Goal: Navigation & Orientation: Find specific page/section

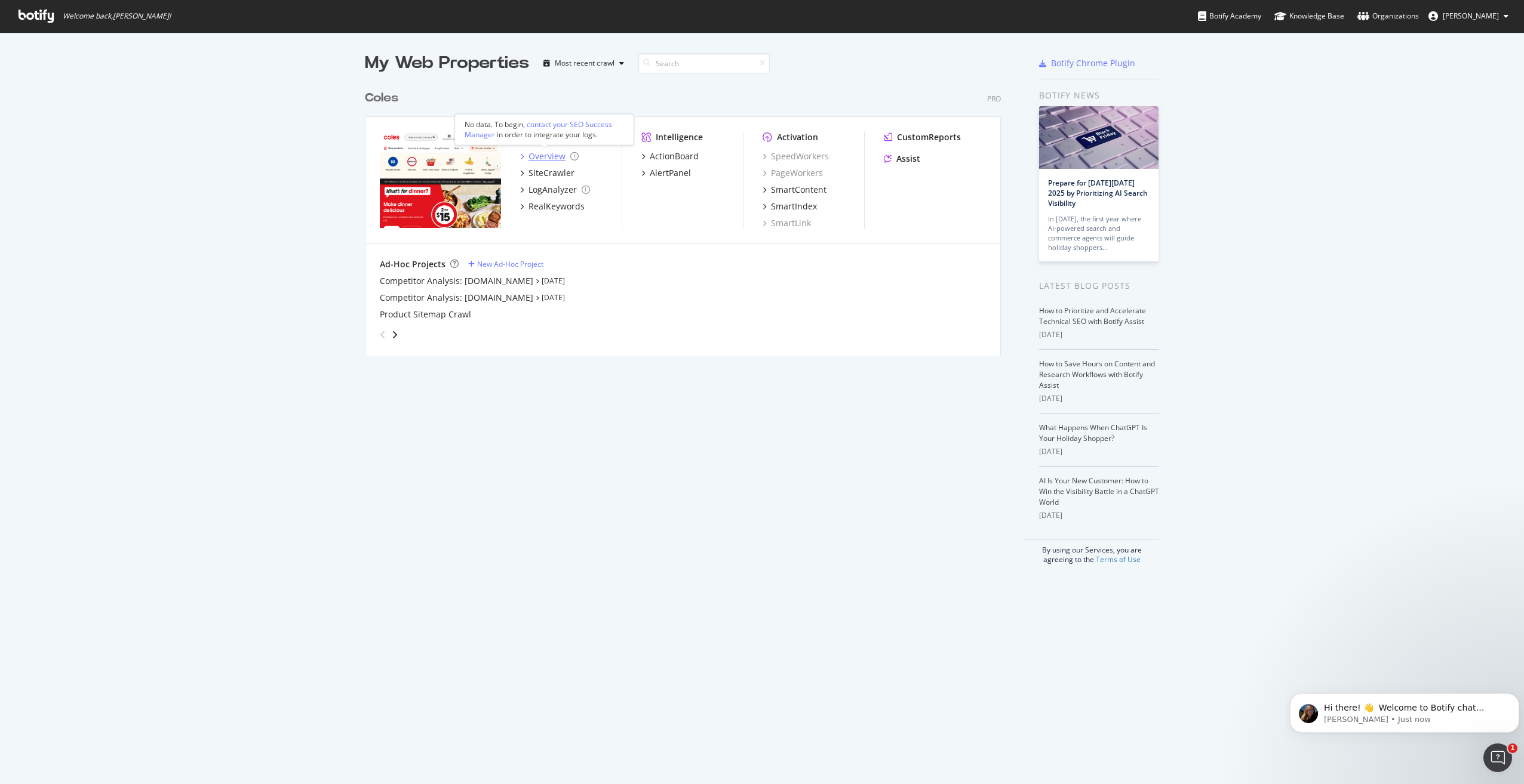
click at [534, 155] on div "Overview" at bounding box center [547, 156] width 37 height 12
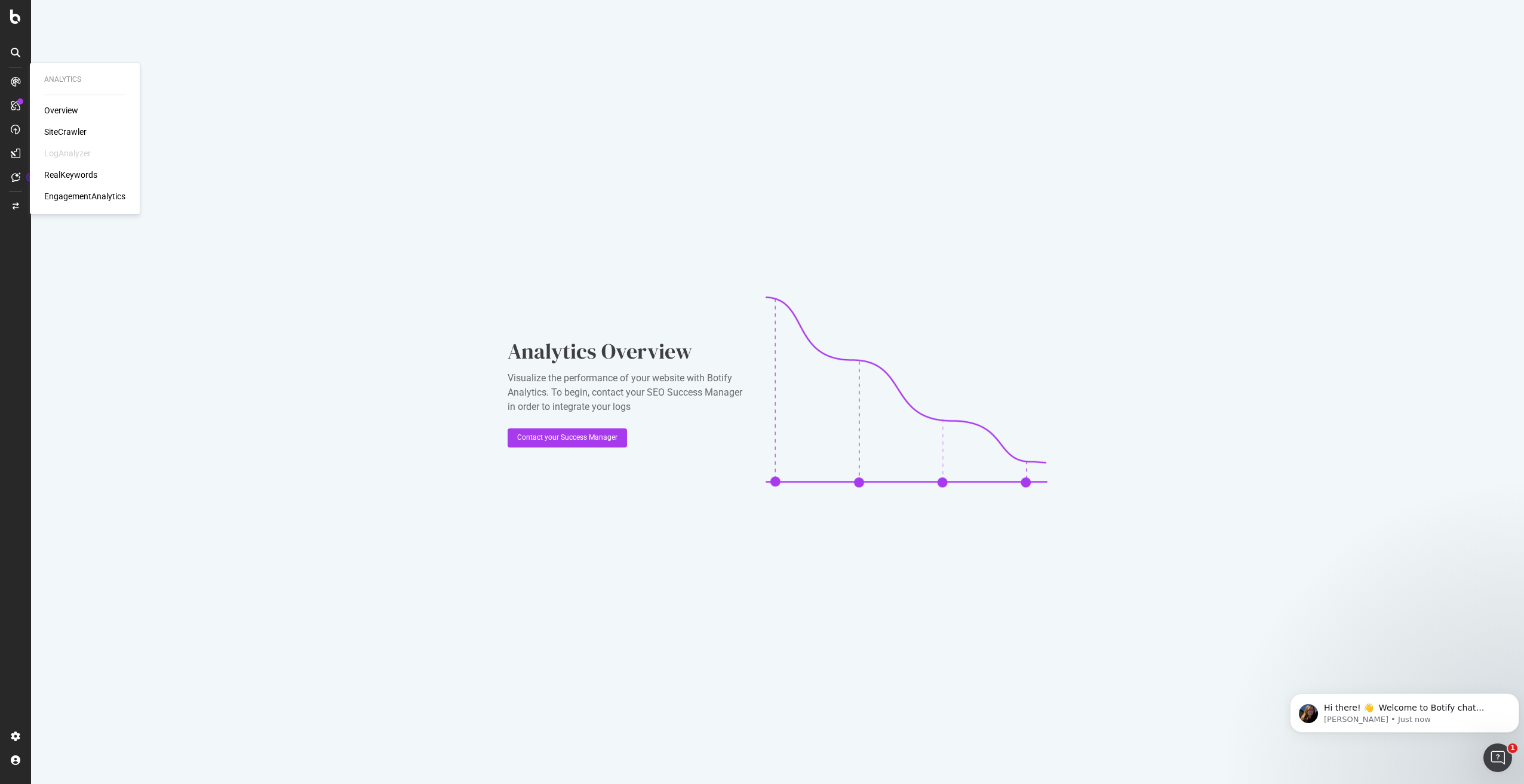
click at [73, 130] on div "SiteCrawler" at bounding box center [65, 132] width 42 height 12
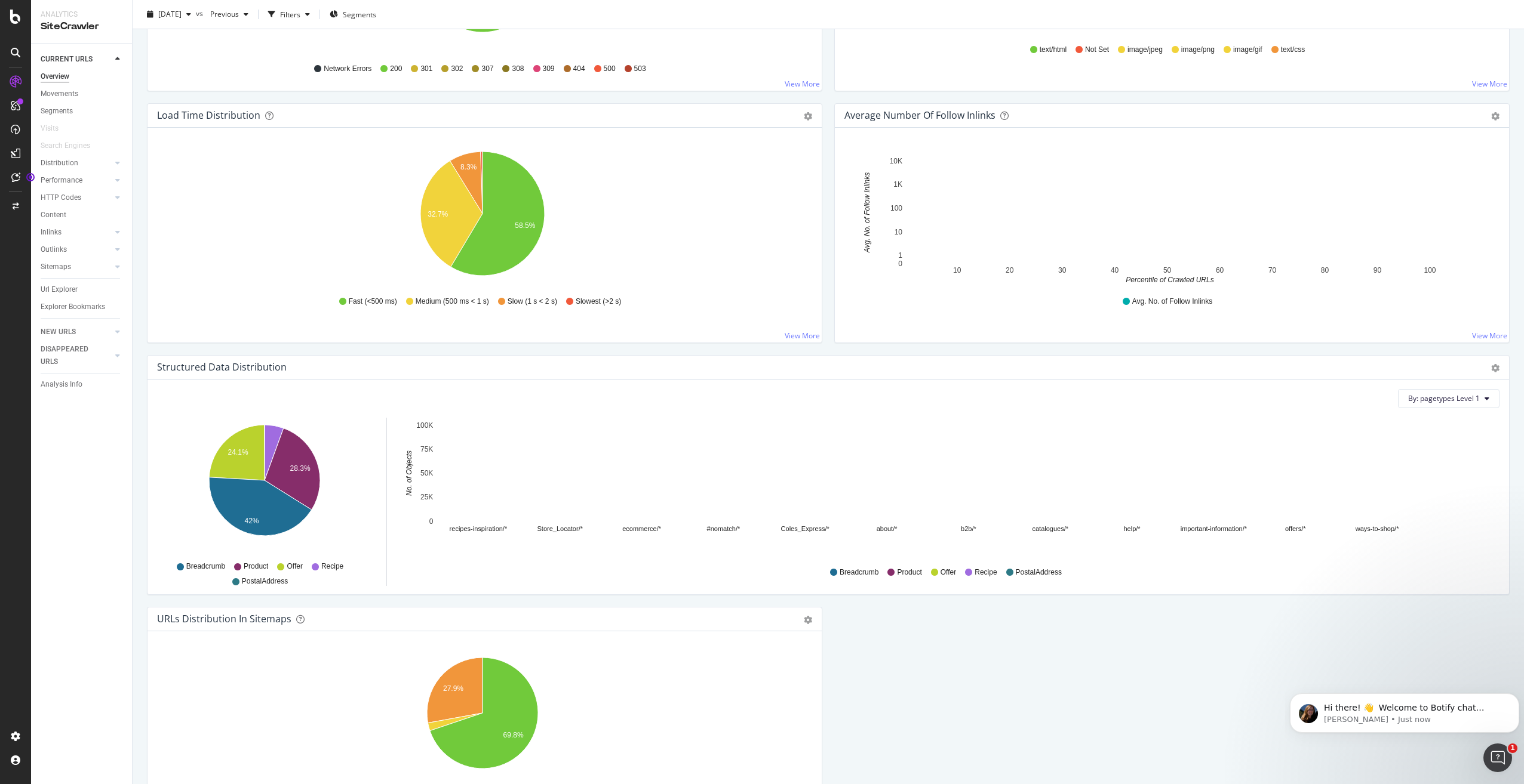
scroll to position [944, 0]
